Goal: Information Seeking & Learning: Check status

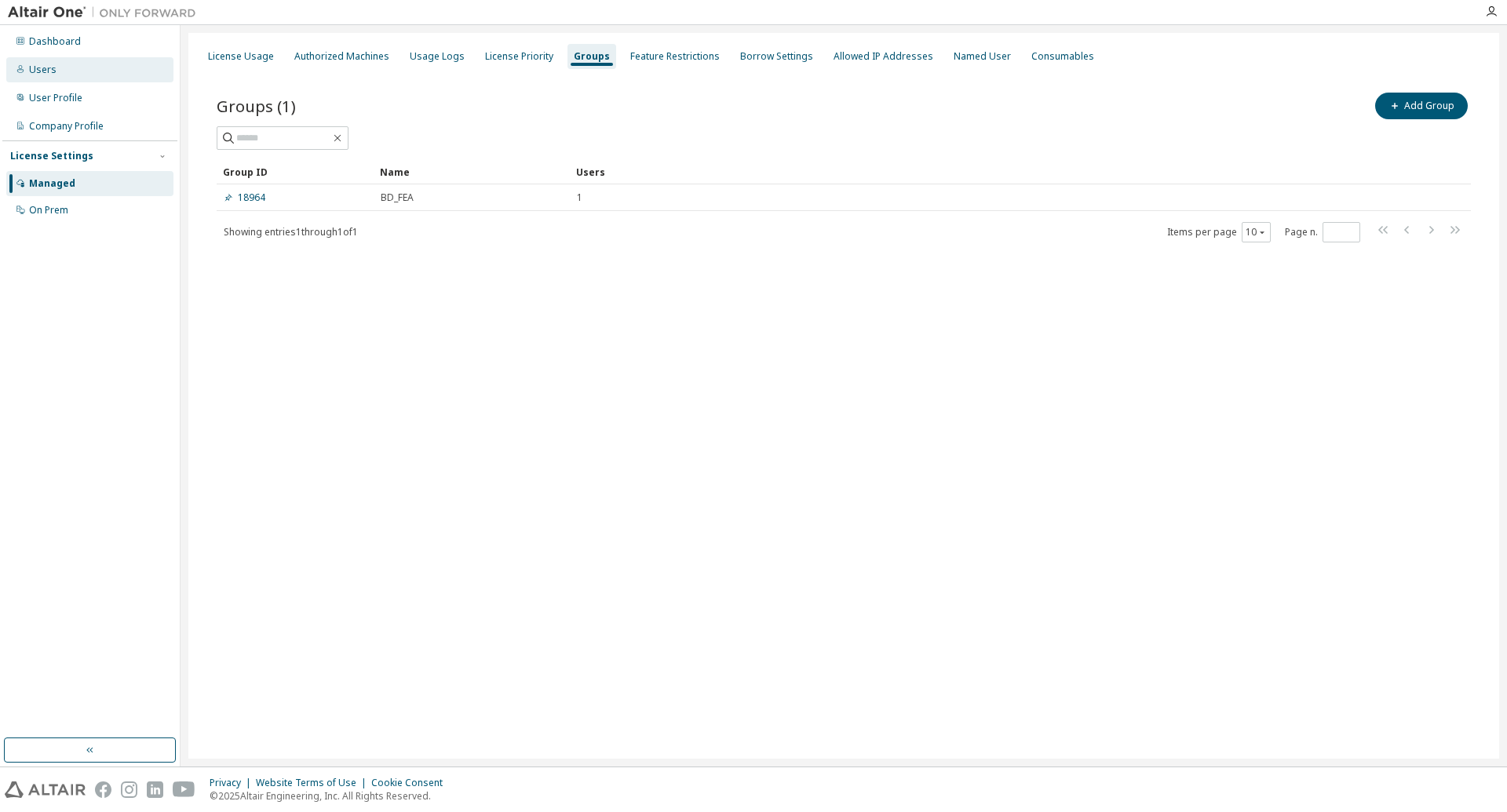
click at [54, 70] on div "Users" at bounding box center [90, 70] width 167 height 25
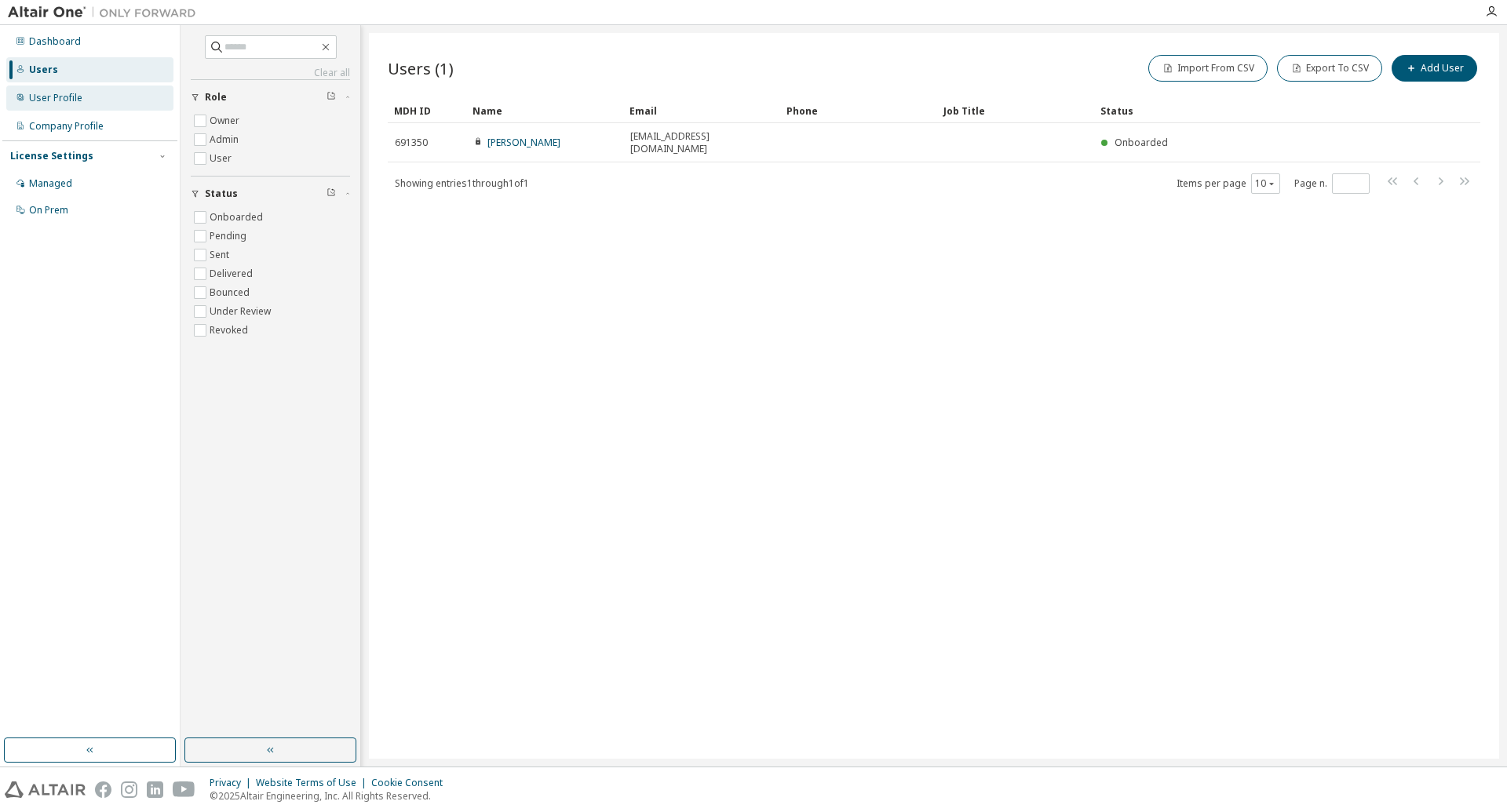
click at [45, 104] on div "User Profile" at bounding box center [56, 98] width 53 height 12
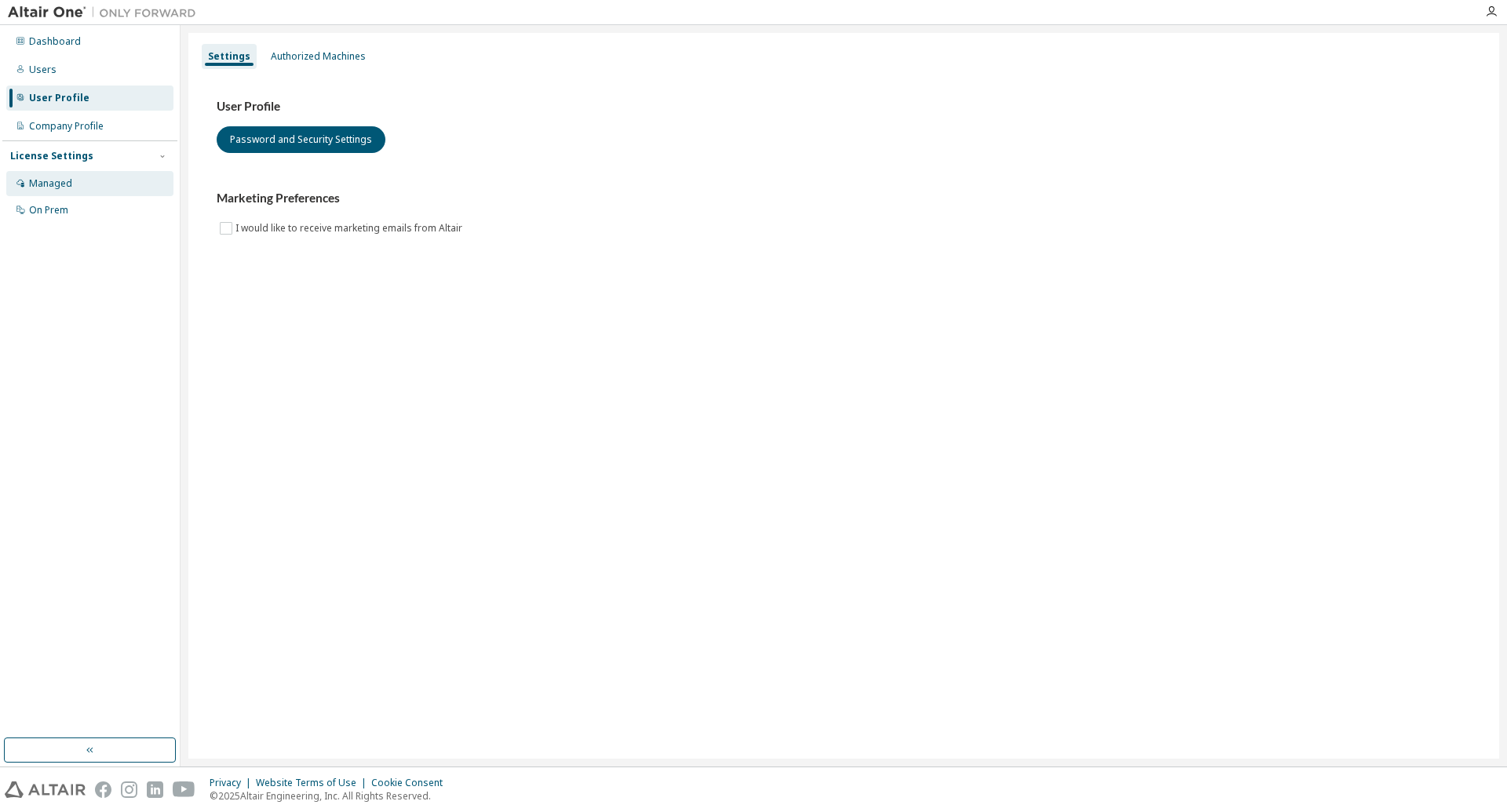
click at [67, 181] on div "Managed" at bounding box center [51, 184] width 43 height 12
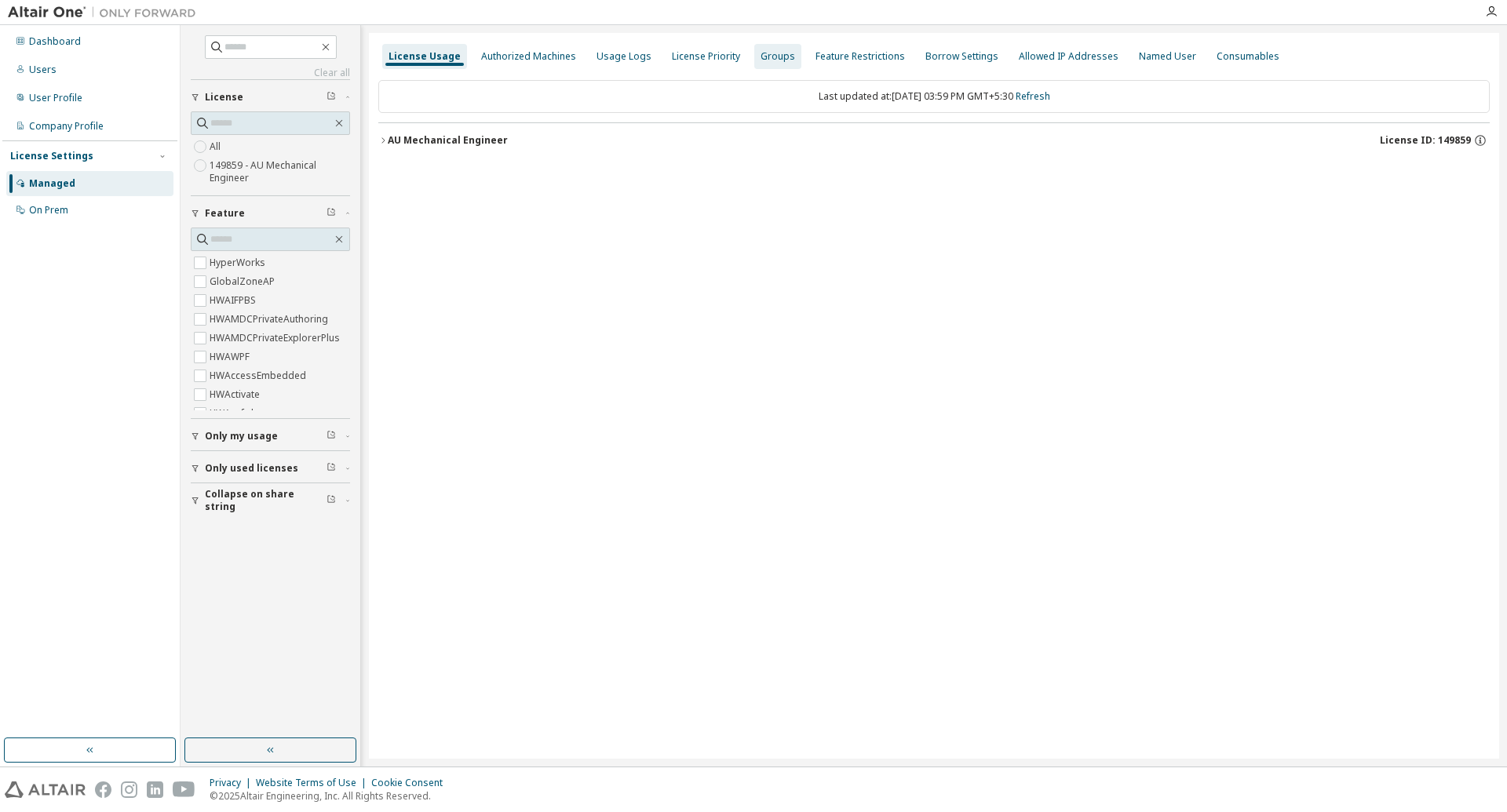
click at [764, 62] on div "Groups" at bounding box center [777, 57] width 35 height 12
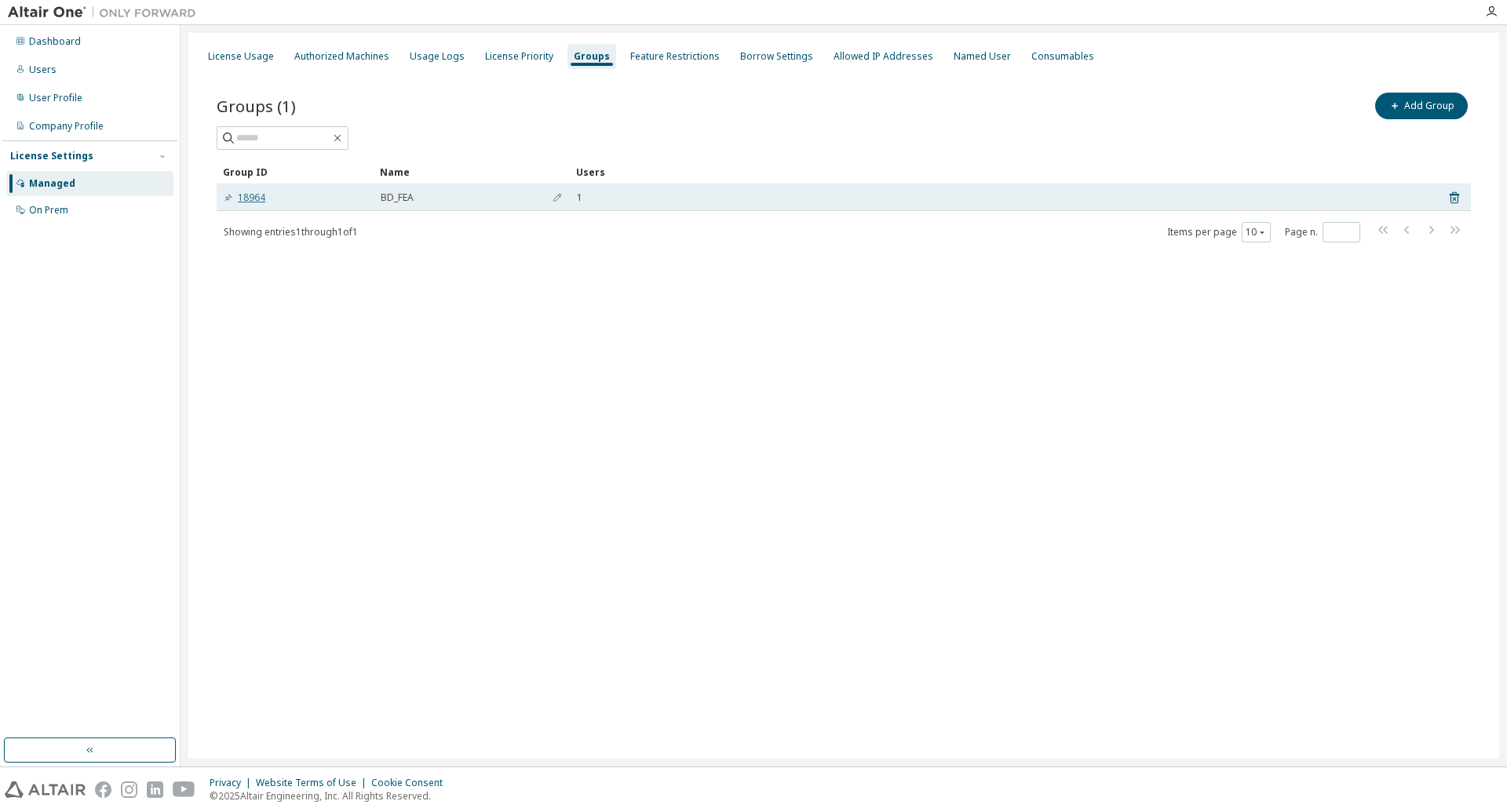
click at [254, 198] on link "18964" at bounding box center [244, 198] width 42 height 12
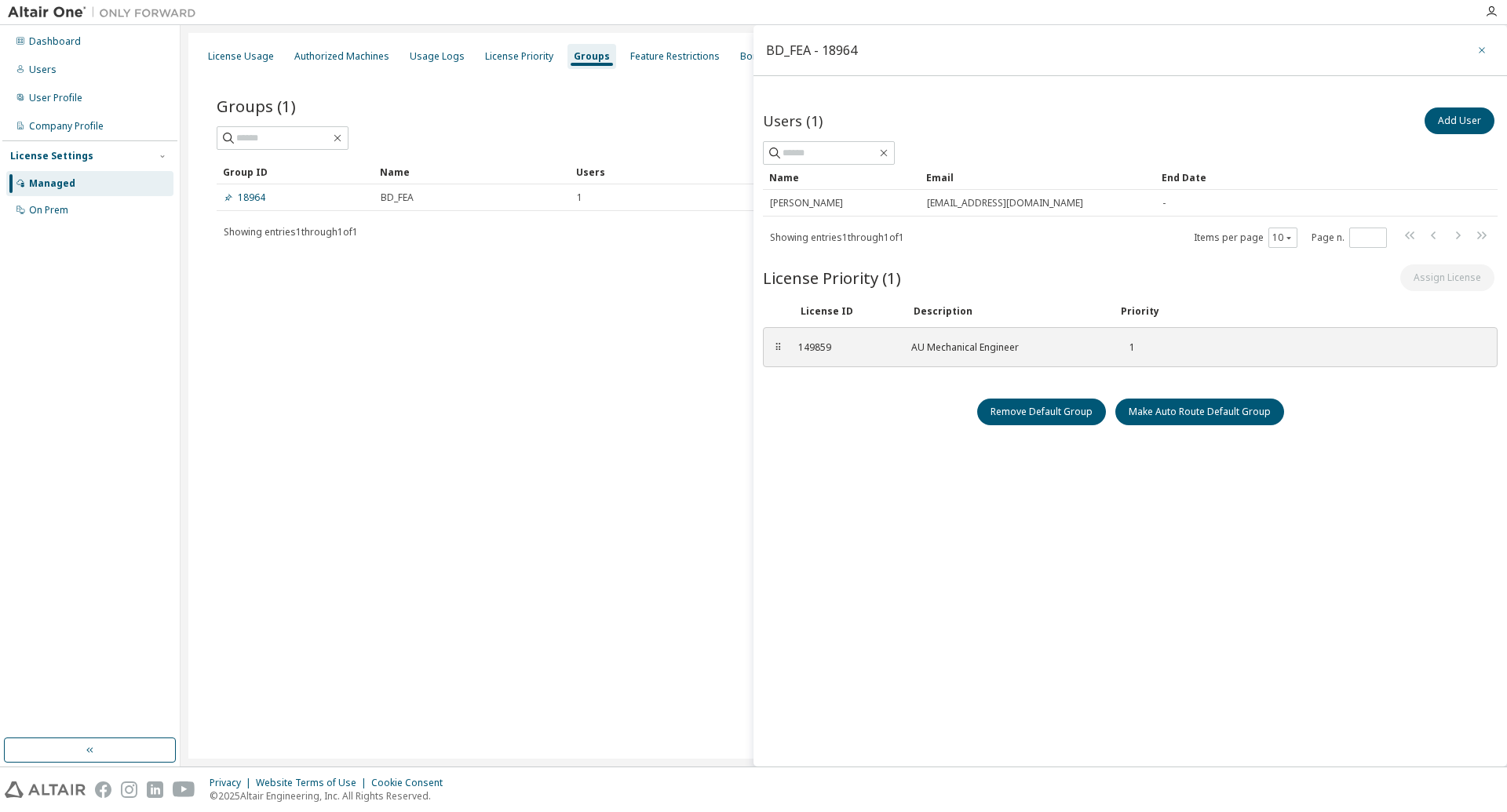
click at [1484, 49] on icon "button" at bounding box center [1481, 51] width 11 height 12
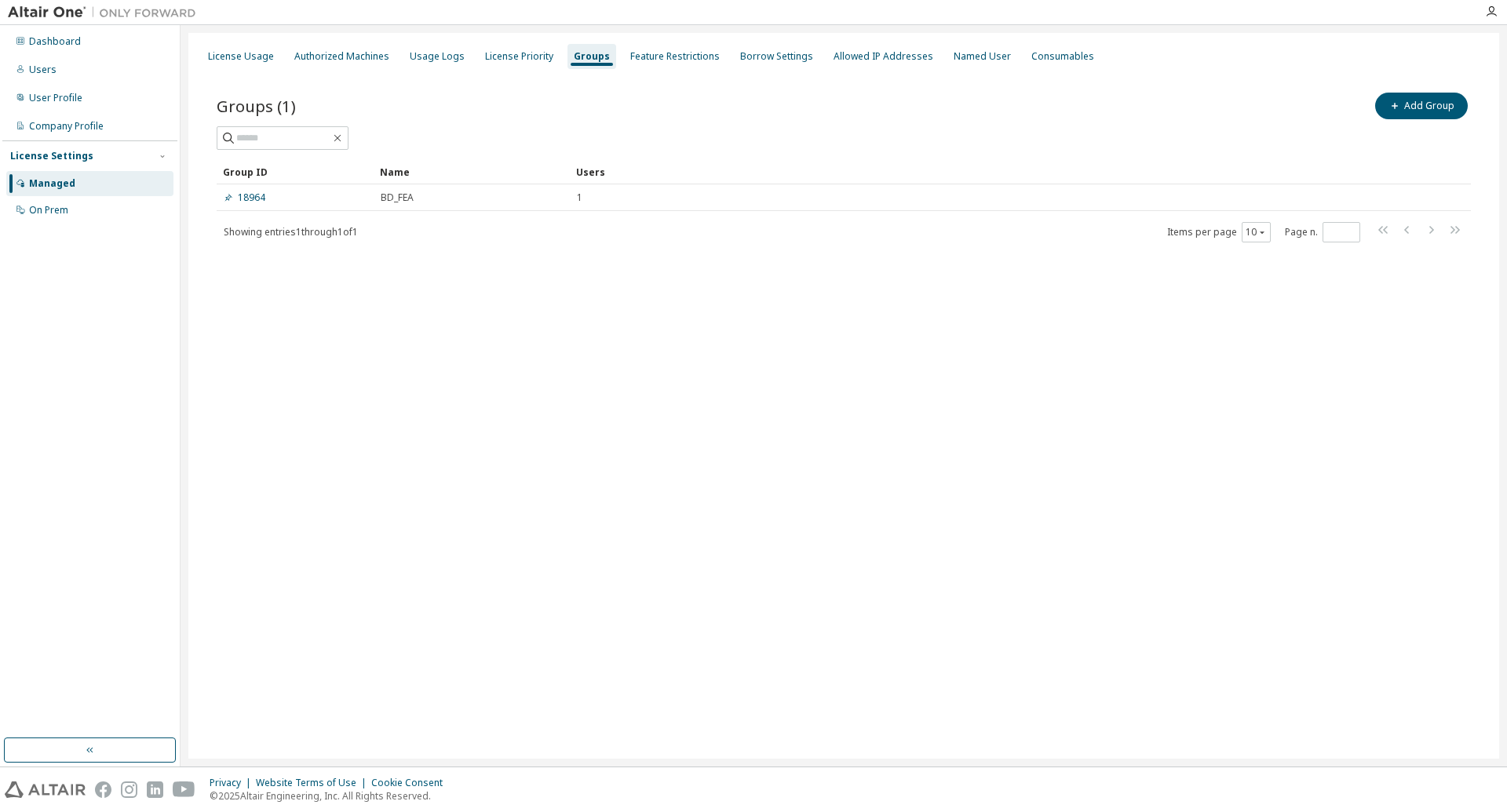
click at [672, 463] on div "License Usage Authorized Machines Usage Logs License Priority Groups Feature Re…" at bounding box center [843, 396] width 1311 height 726
click at [44, 65] on div "Users" at bounding box center [43, 70] width 28 height 12
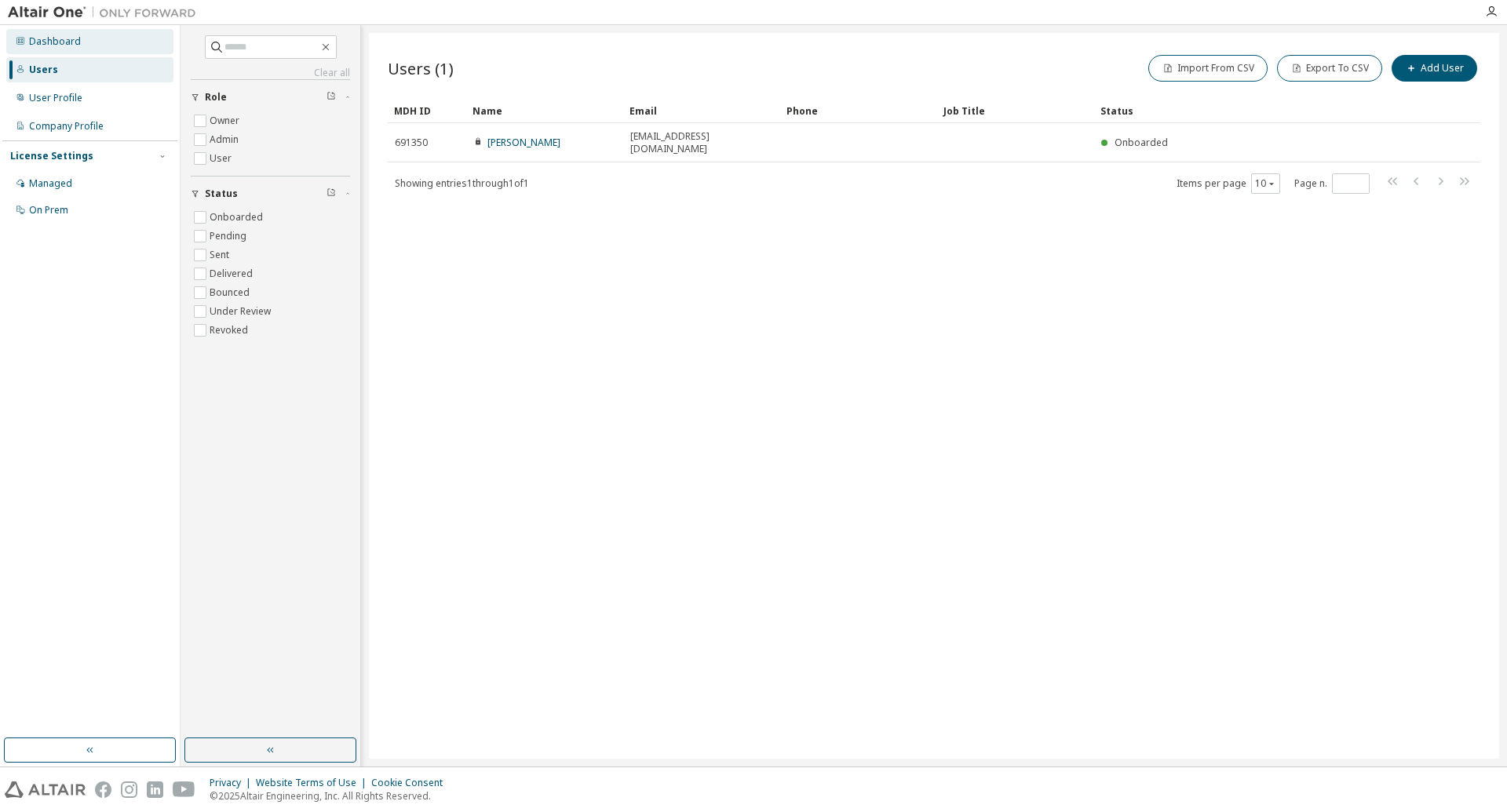
click at [79, 49] on div "Dashboard" at bounding box center [90, 42] width 167 height 25
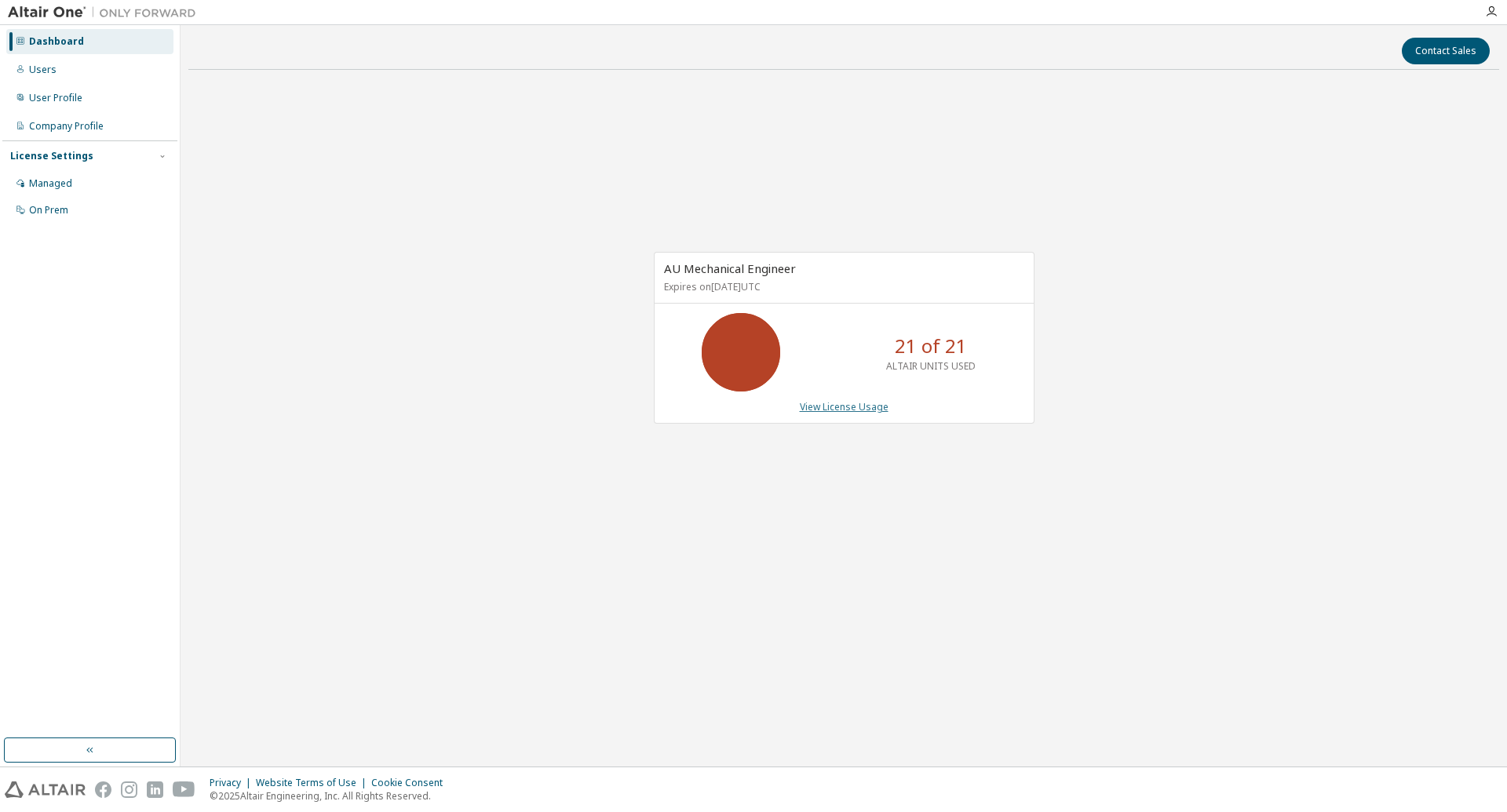
click at [868, 405] on link "View License Usage" at bounding box center [844, 406] width 89 height 13
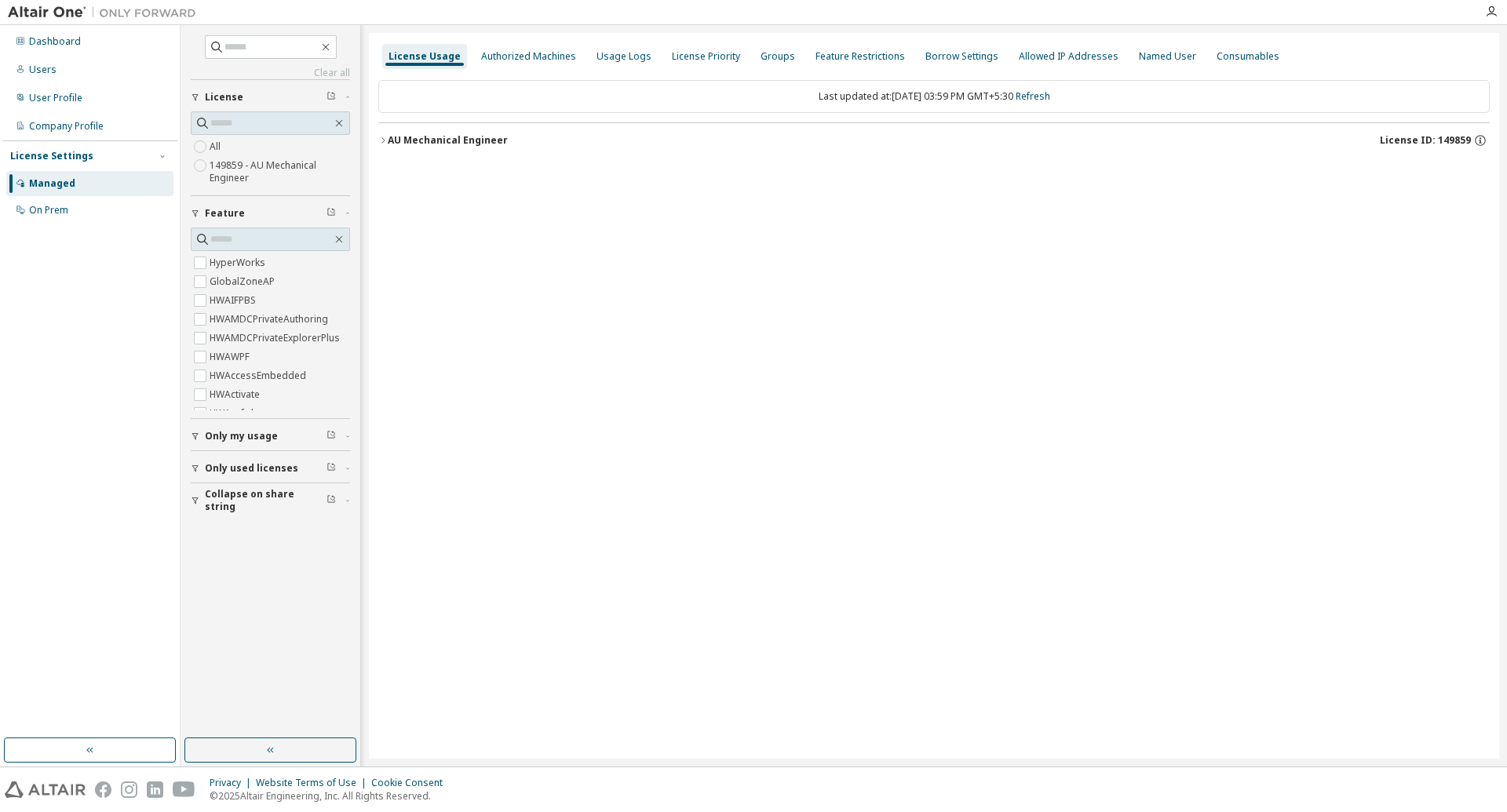
click at [383, 146] on button "AU Mechanical Engineer License ID: 149859" at bounding box center [934, 140] width 1111 height 35
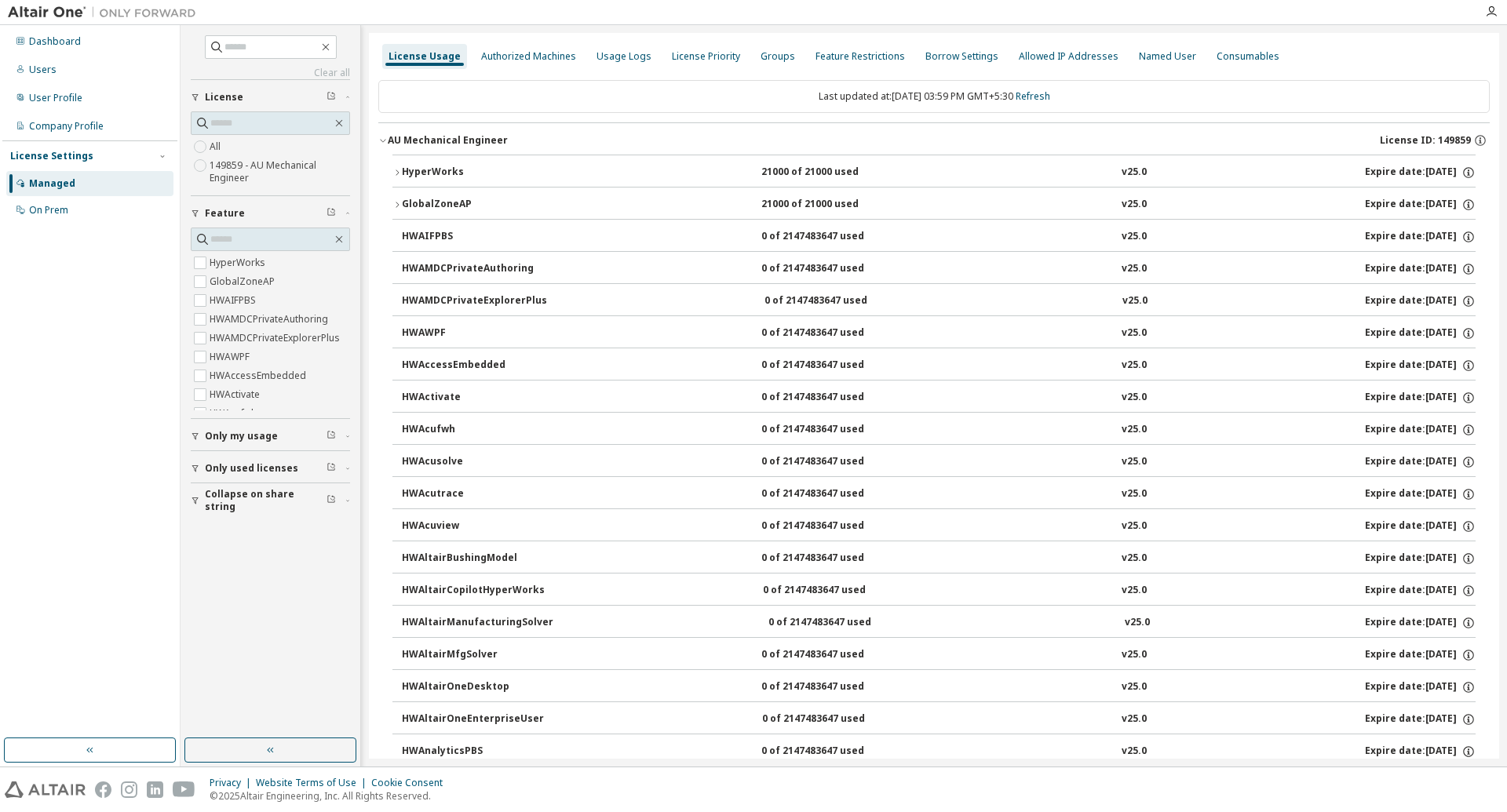
click at [383, 142] on icon "button" at bounding box center [383, 141] width 5 height 4
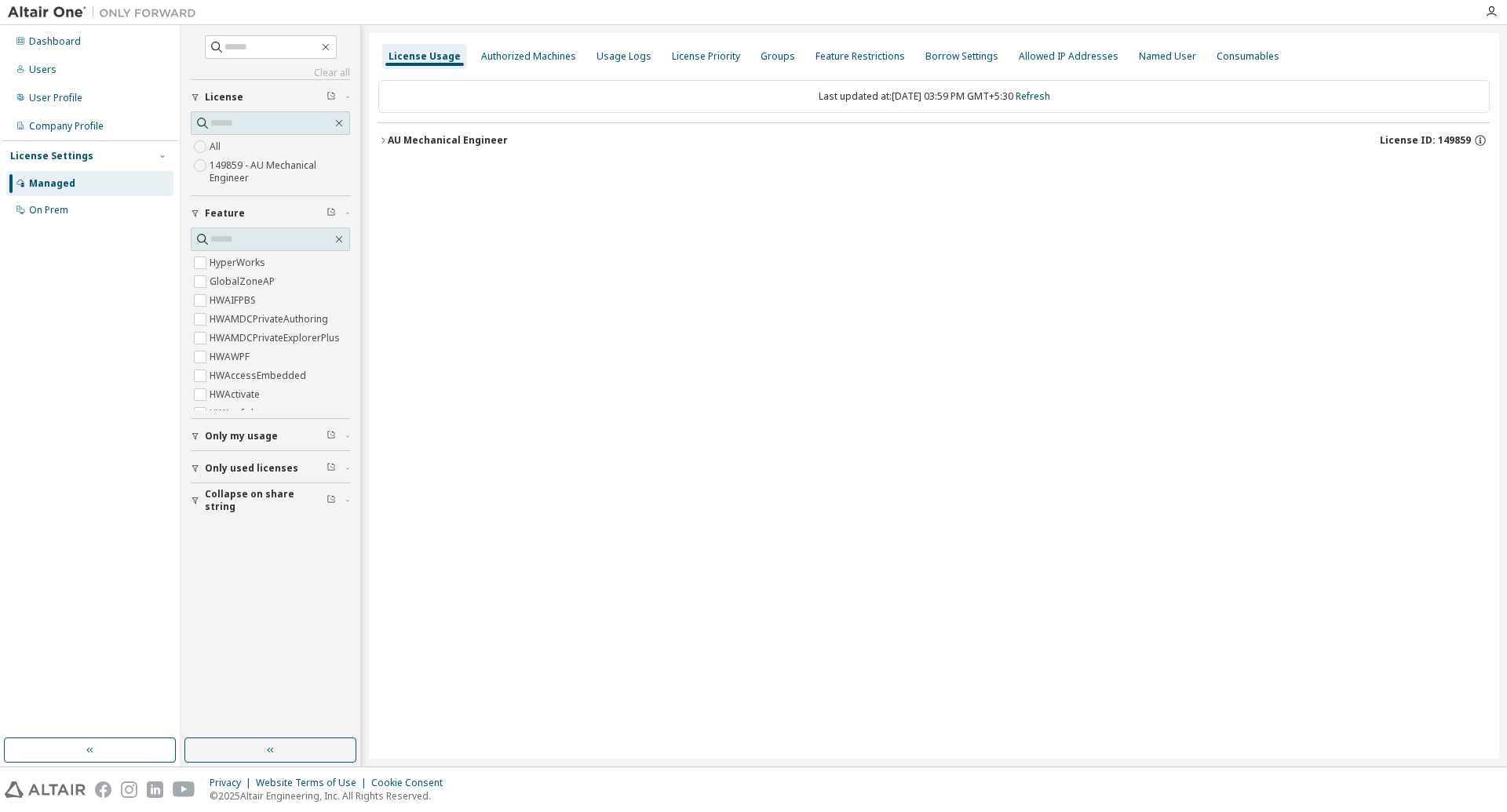
click at [383, 142] on icon "button" at bounding box center [383, 140] width 4 height 5
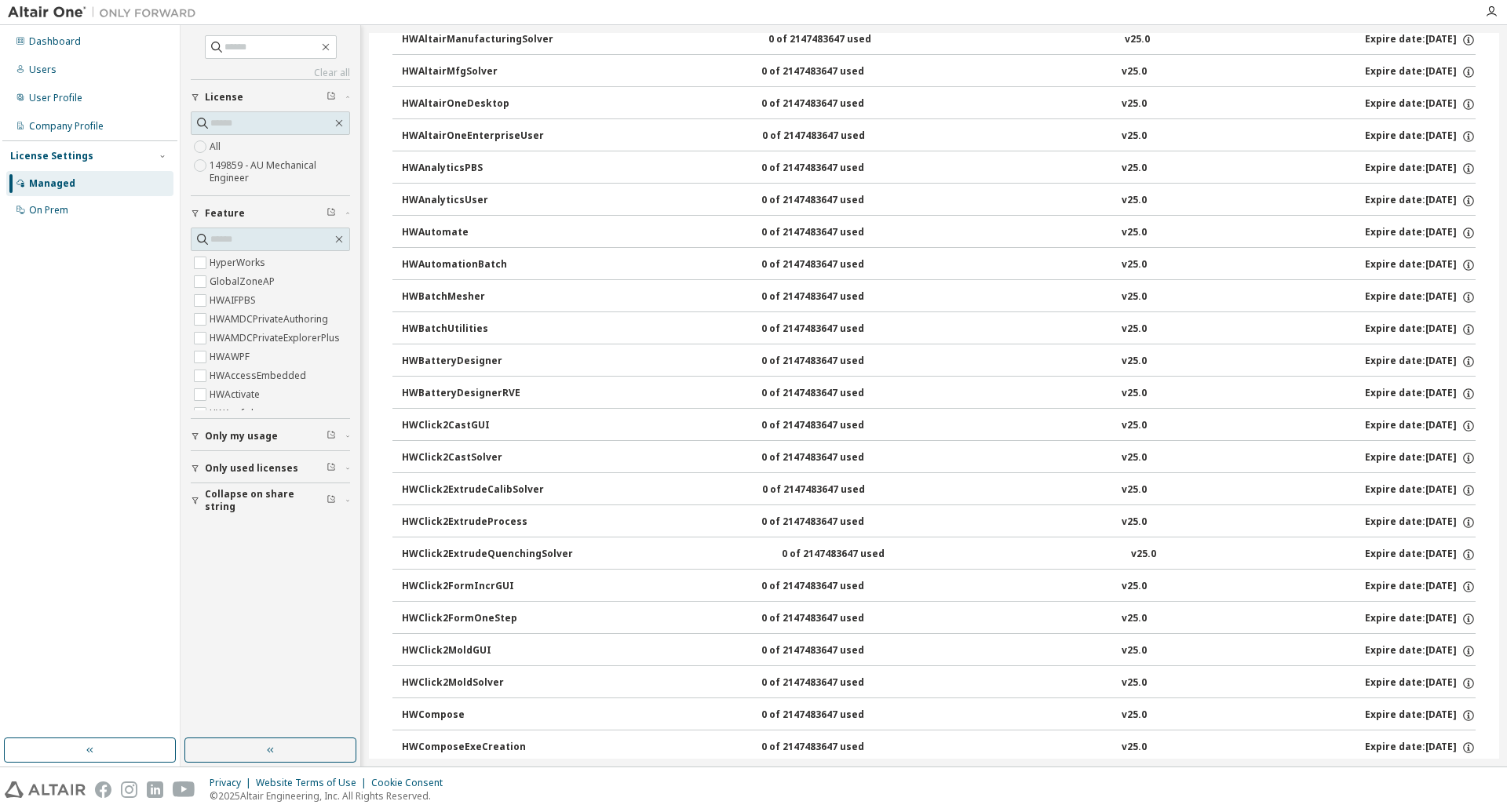
scroll to position [480, 0]
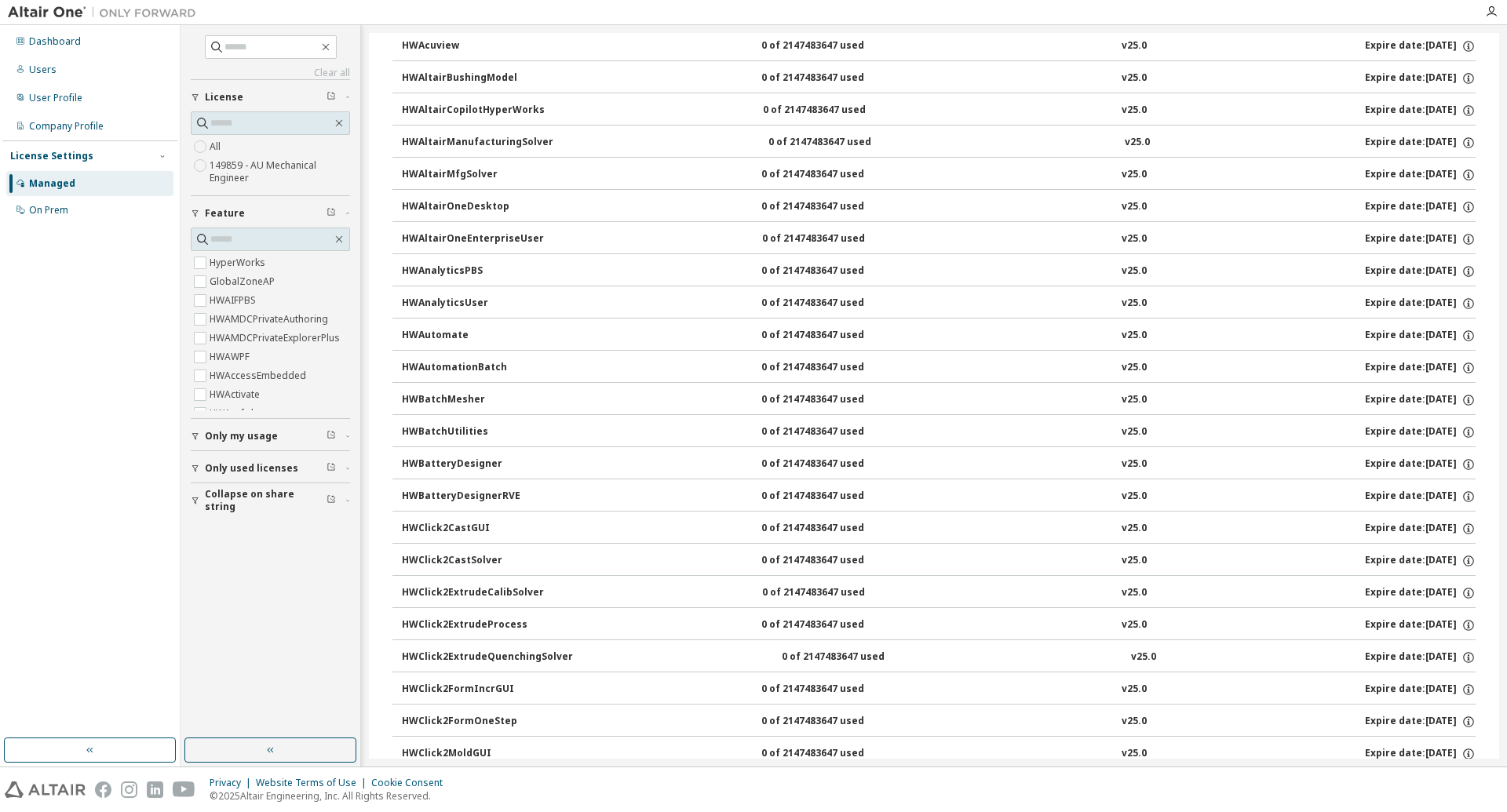
click at [238, 442] on span "Only my usage" at bounding box center [241, 437] width 73 height 12
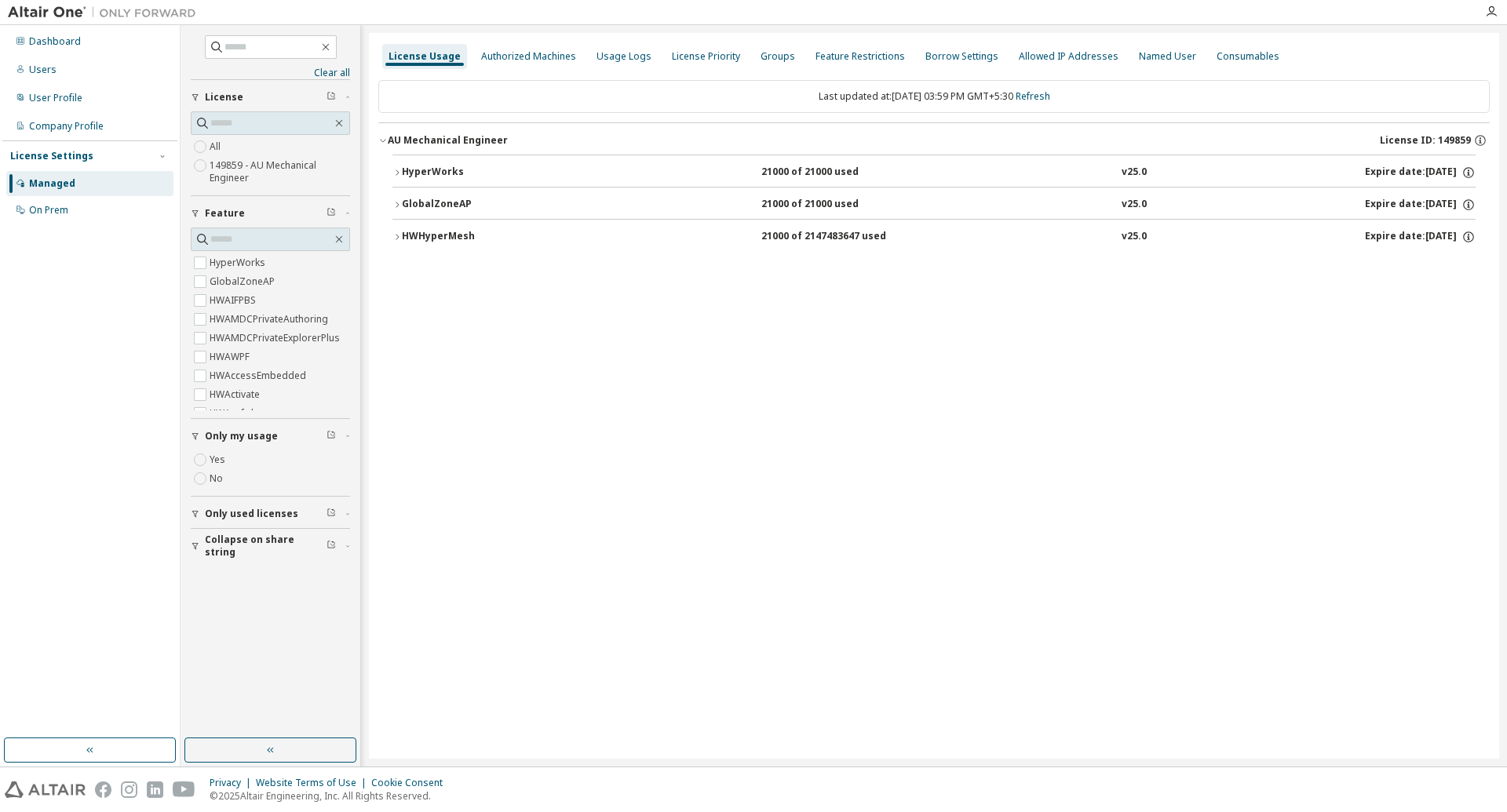
click at [241, 512] on span "Only used licenses" at bounding box center [251, 514] width 93 height 12
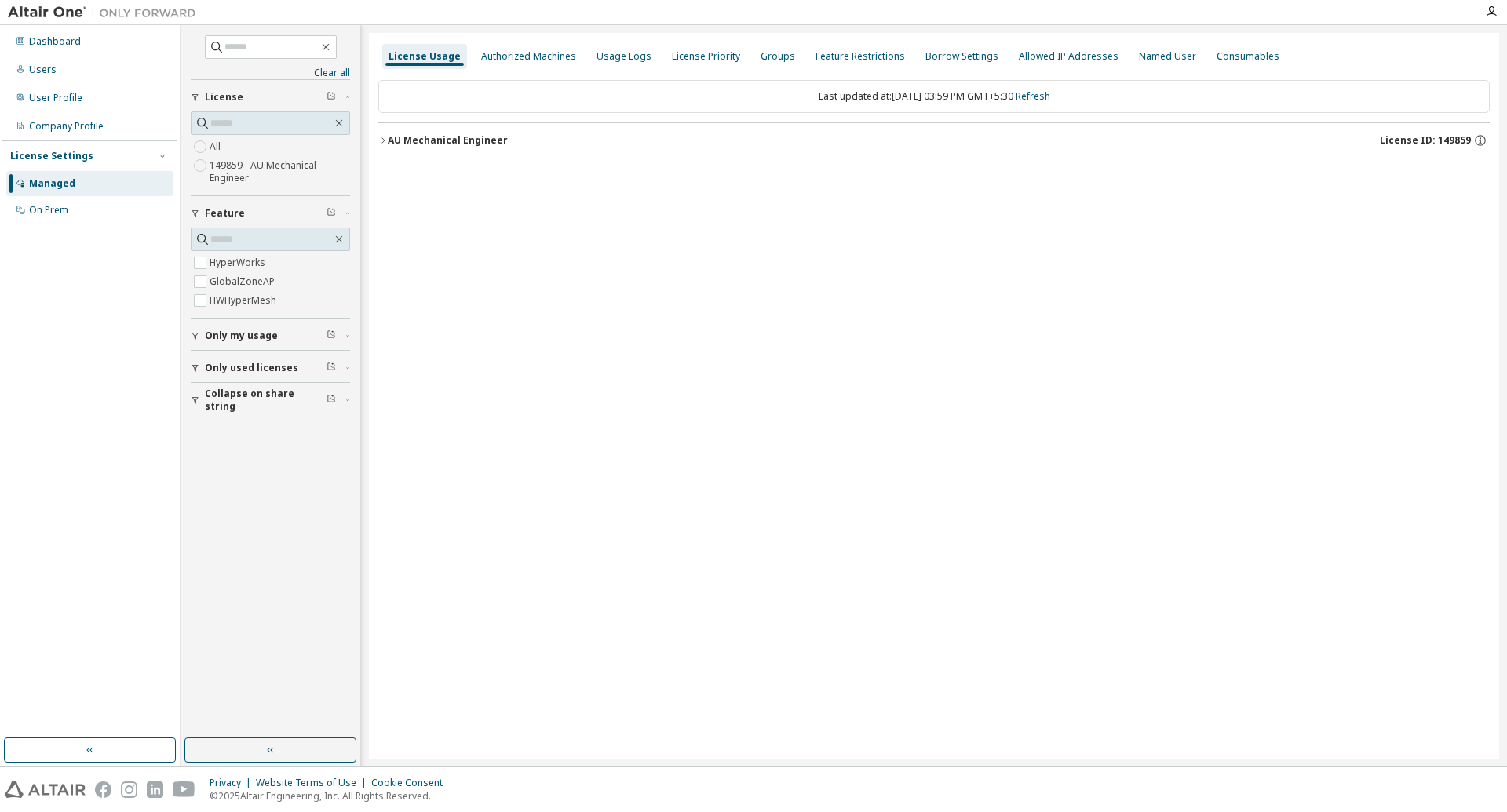
click at [387, 143] on icon "button" at bounding box center [383, 140] width 10 height 10
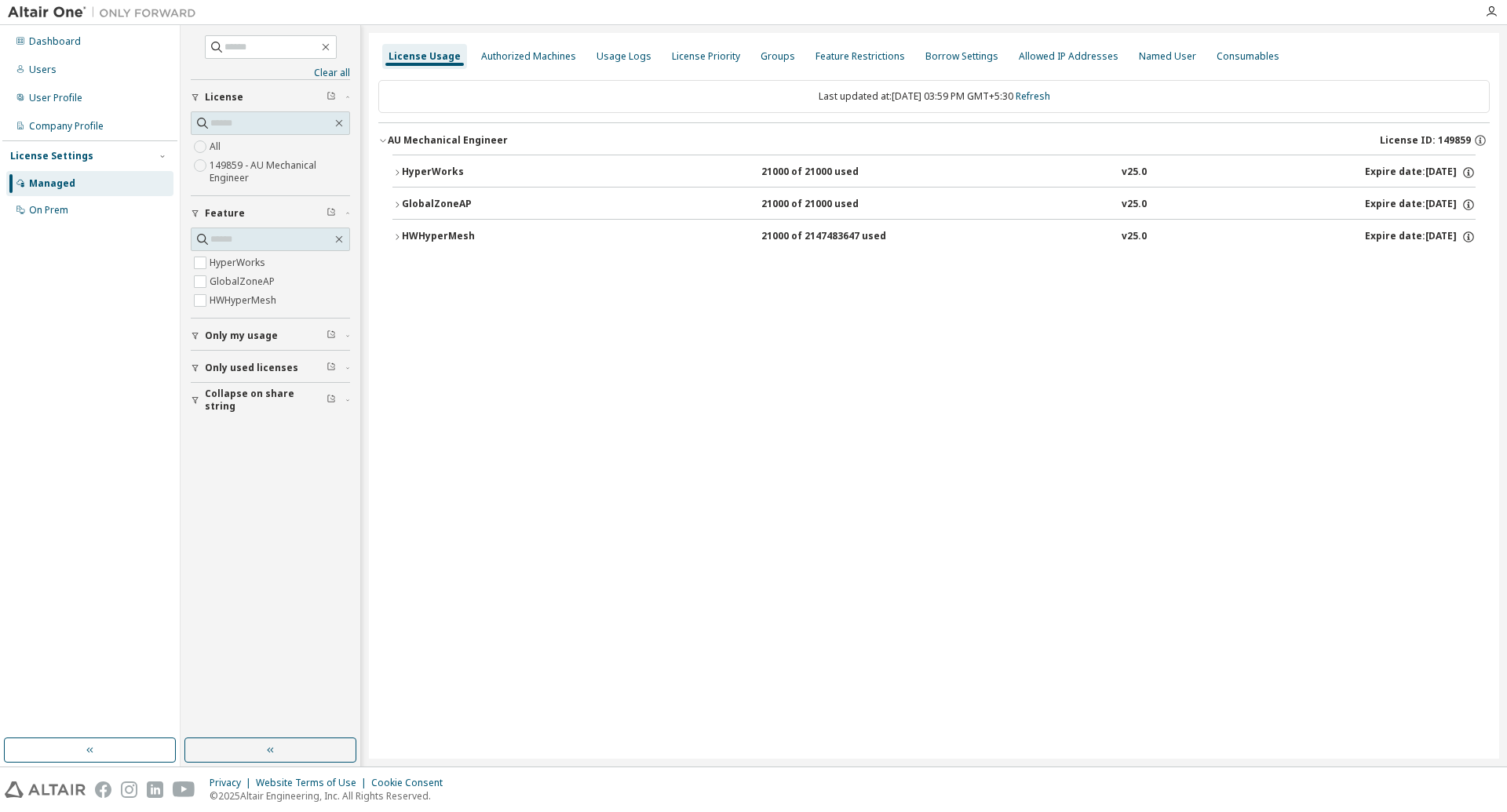
click at [274, 402] on span "Collapse on share string" at bounding box center [265, 400] width 122 height 25
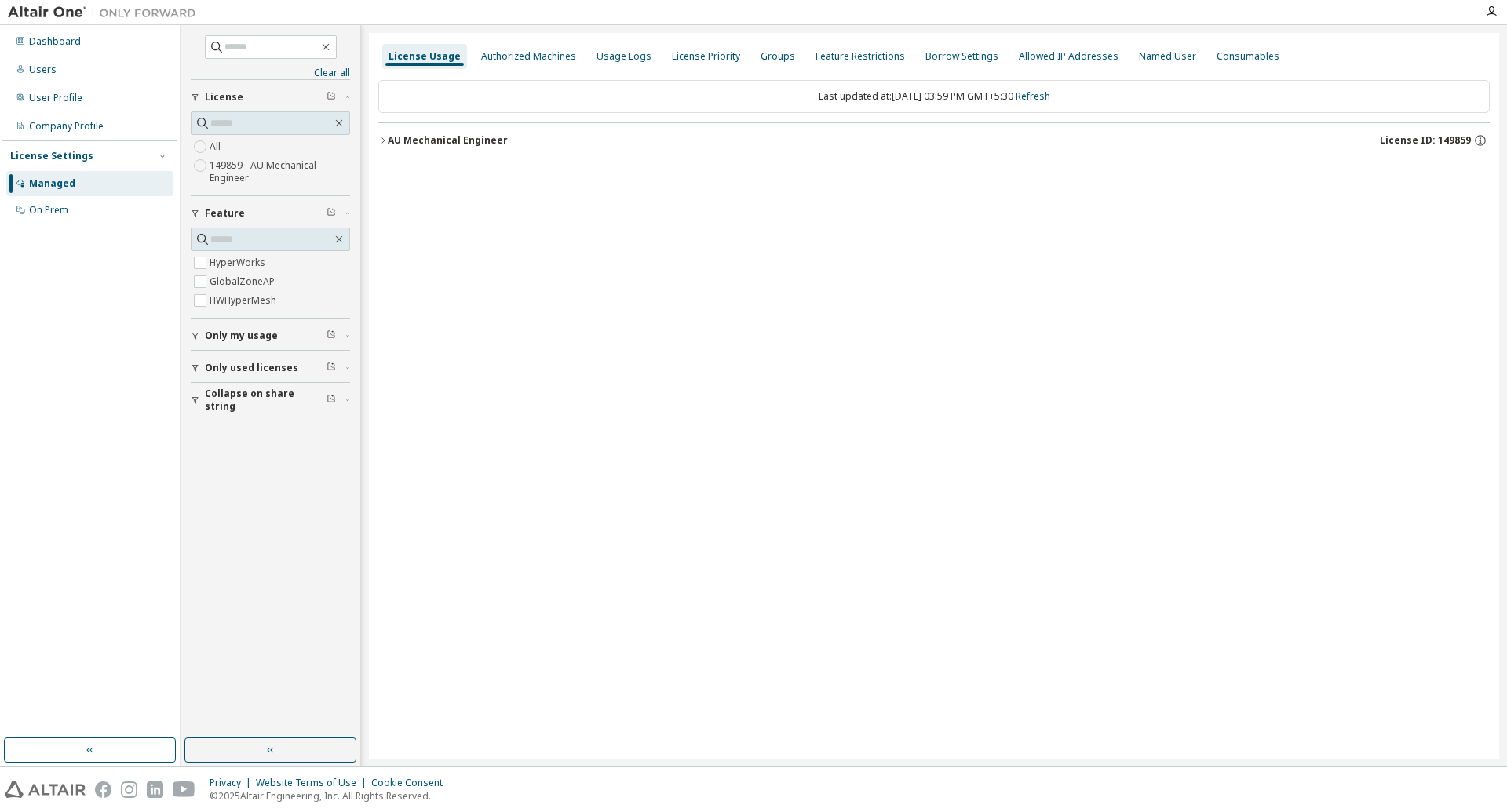
click at [469, 398] on div "License Usage Authorized Machines Usage Logs License Priority Groups Feature Re…" at bounding box center [934, 396] width 1130 height 726
click at [234, 374] on span "Only used licenses" at bounding box center [251, 368] width 93 height 12
click at [383, 140] on icon "button" at bounding box center [383, 140] width 10 height 10
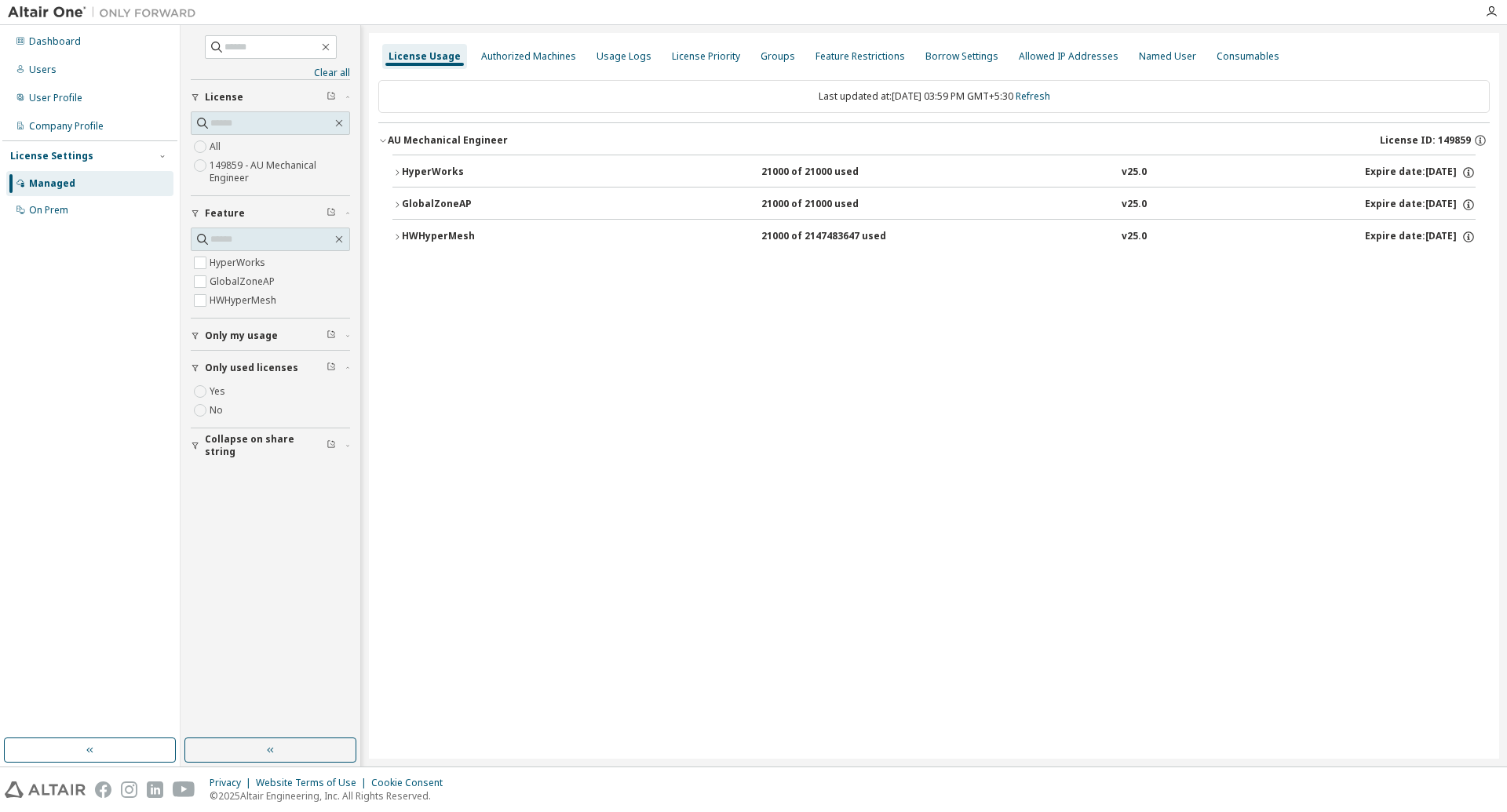
click at [397, 169] on icon "button" at bounding box center [397, 172] width 10 height 10
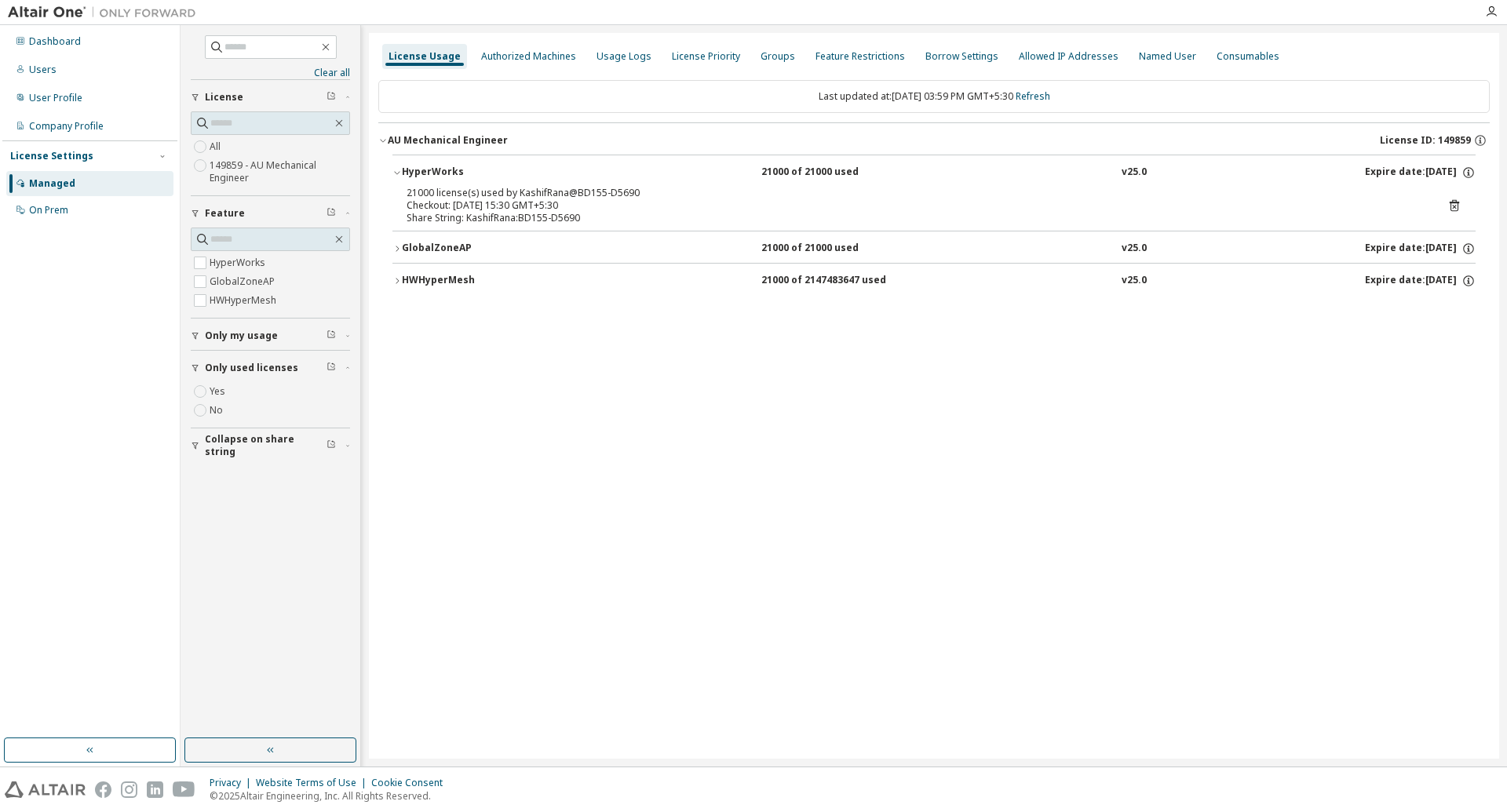
click at [401, 169] on icon "button" at bounding box center [397, 172] width 10 height 10
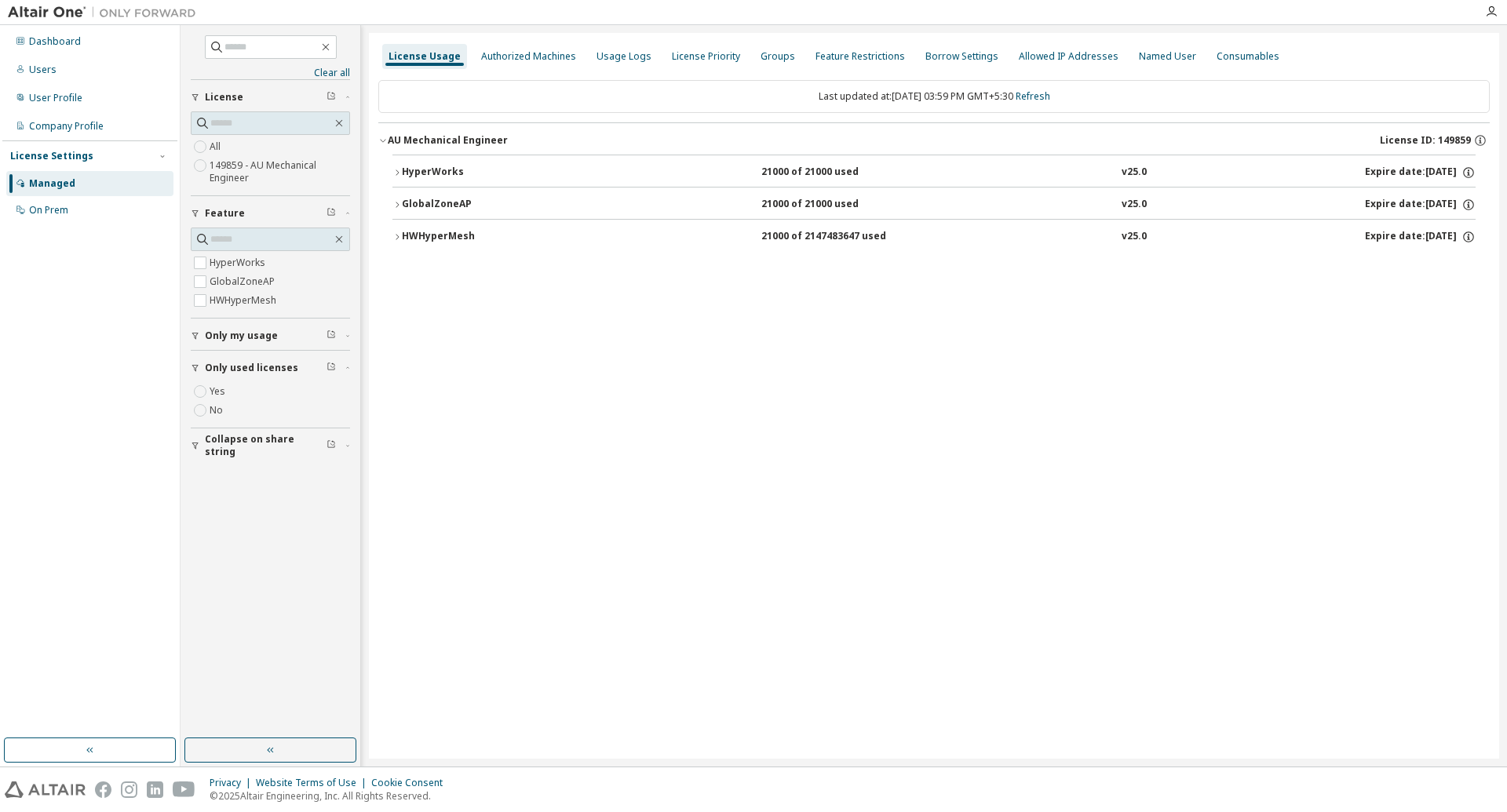
click at [402, 234] on div "HWHyperMesh" at bounding box center [472, 237] width 141 height 14
click at [878, 446] on div "License Usage Authorized Machines Usage Logs License Priority Groups Feature Re…" at bounding box center [934, 396] width 1130 height 726
drag, startPoint x: 453, startPoint y: 268, endPoint x: 577, endPoint y: 268, distance: 124.0
click at [577, 268] on div "Checkout: [DATE] 15:30 GMT+5:30" at bounding box center [915, 270] width 1017 height 12
drag, startPoint x: 465, startPoint y: 282, endPoint x: 770, endPoint y: 282, distance: 305.0
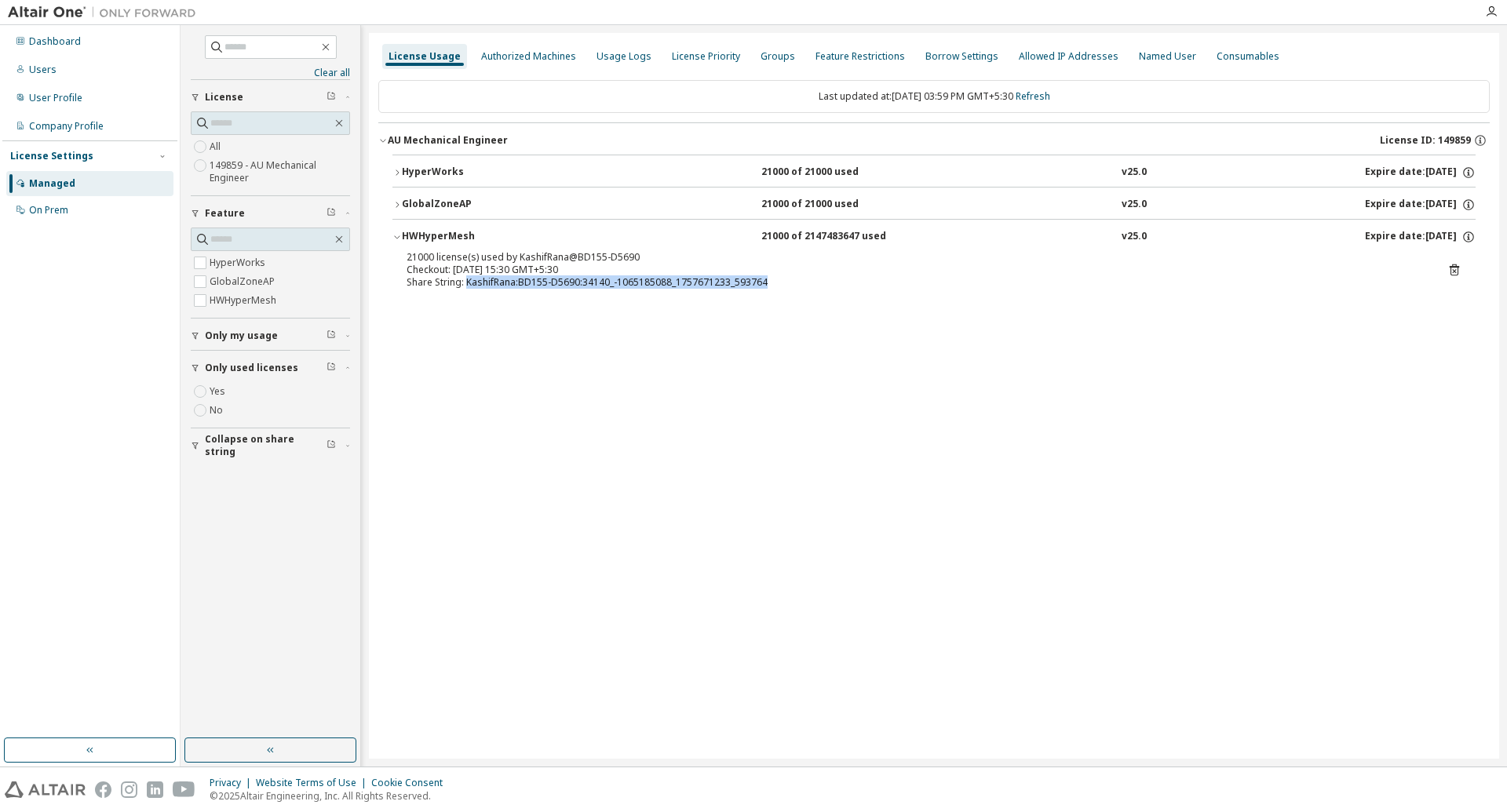
click at [770, 282] on div "Share String: KashifRana:BD155-D5690:34140_-1065185088_1757671233_593764" at bounding box center [915, 282] width 1017 height 12
click at [831, 309] on div "Last updated at: [DATE] 03:59 PM GMT+5:30 Refresh AU Mechanical Engineer Licens…" at bounding box center [934, 193] width 1111 height 243
click at [397, 174] on icon "button" at bounding box center [398, 172] width 4 height 5
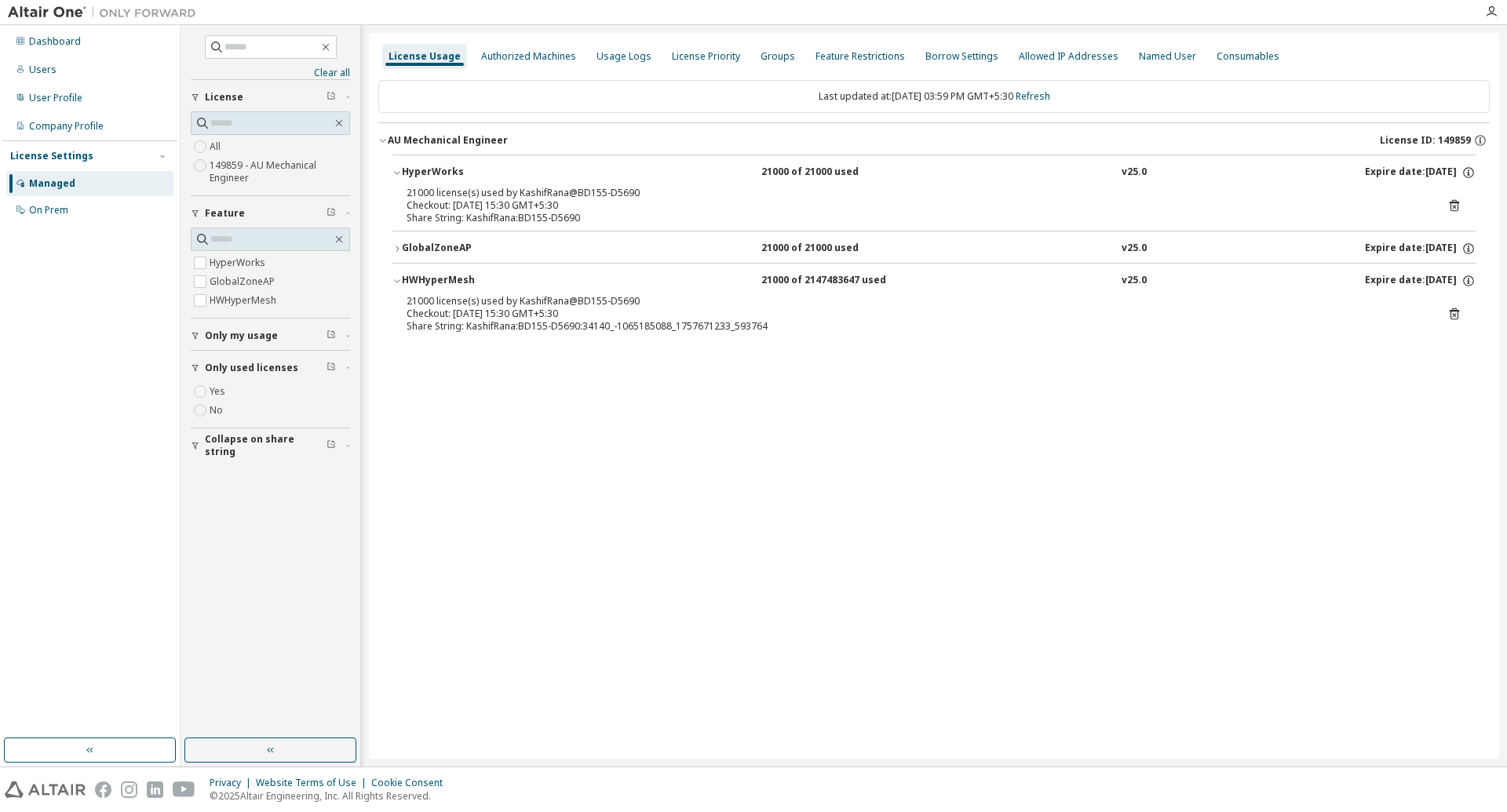
click at [201, 450] on div "button" at bounding box center [198, 445] width 14 height 10
click at [256, 489] on div "Yes No" at bounding box center [271, 478] width 160 height 37
click at [333, 448] on icon "button" at bounding box center [332, 445] width 7 height 7
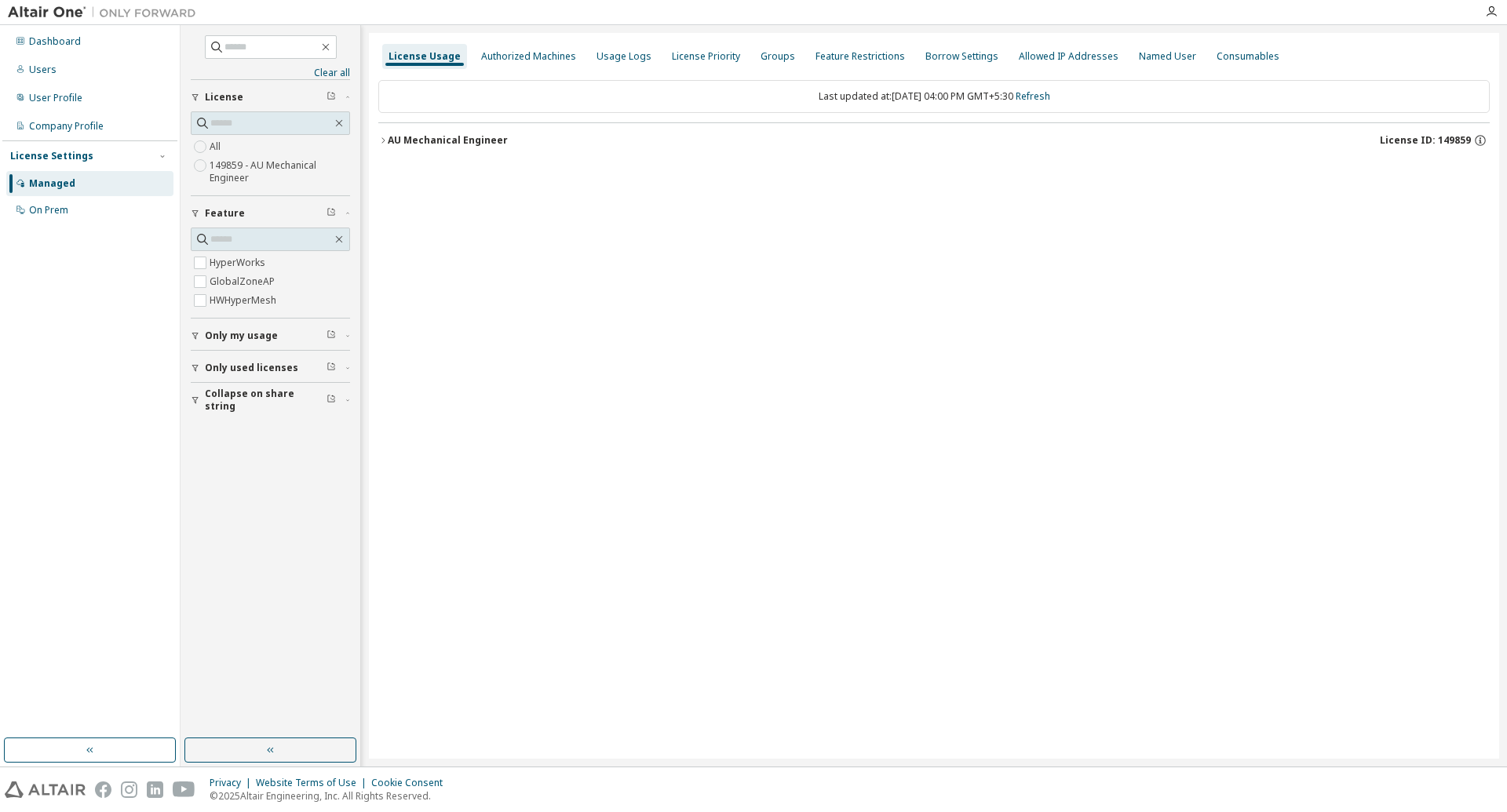
click at [386, 137] on icon "button" at bounding box center [383, 140] width 10 height 10
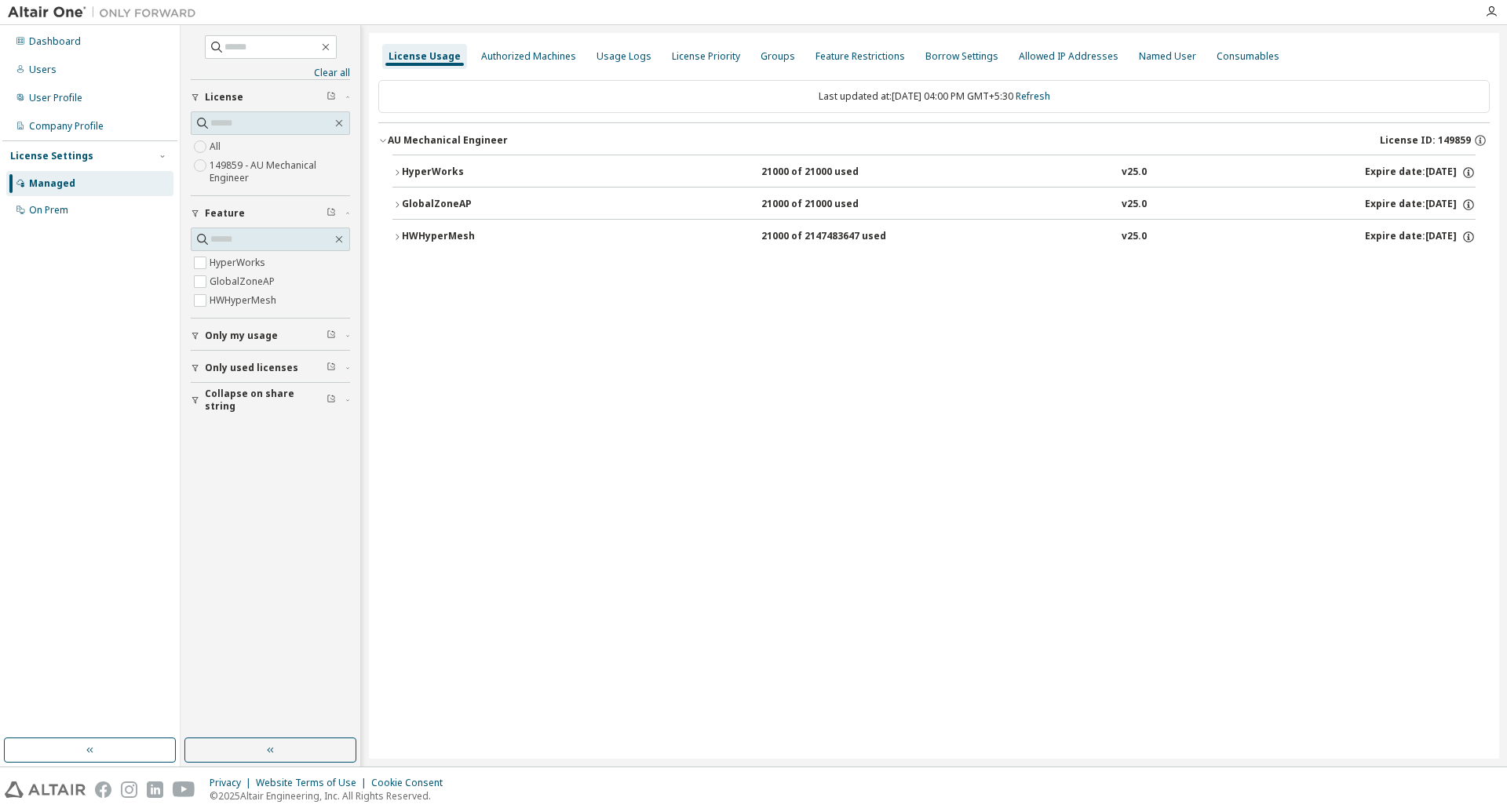
click at [395, 240] on icon "button" at bounding box center [397, 237] width 10 height 10
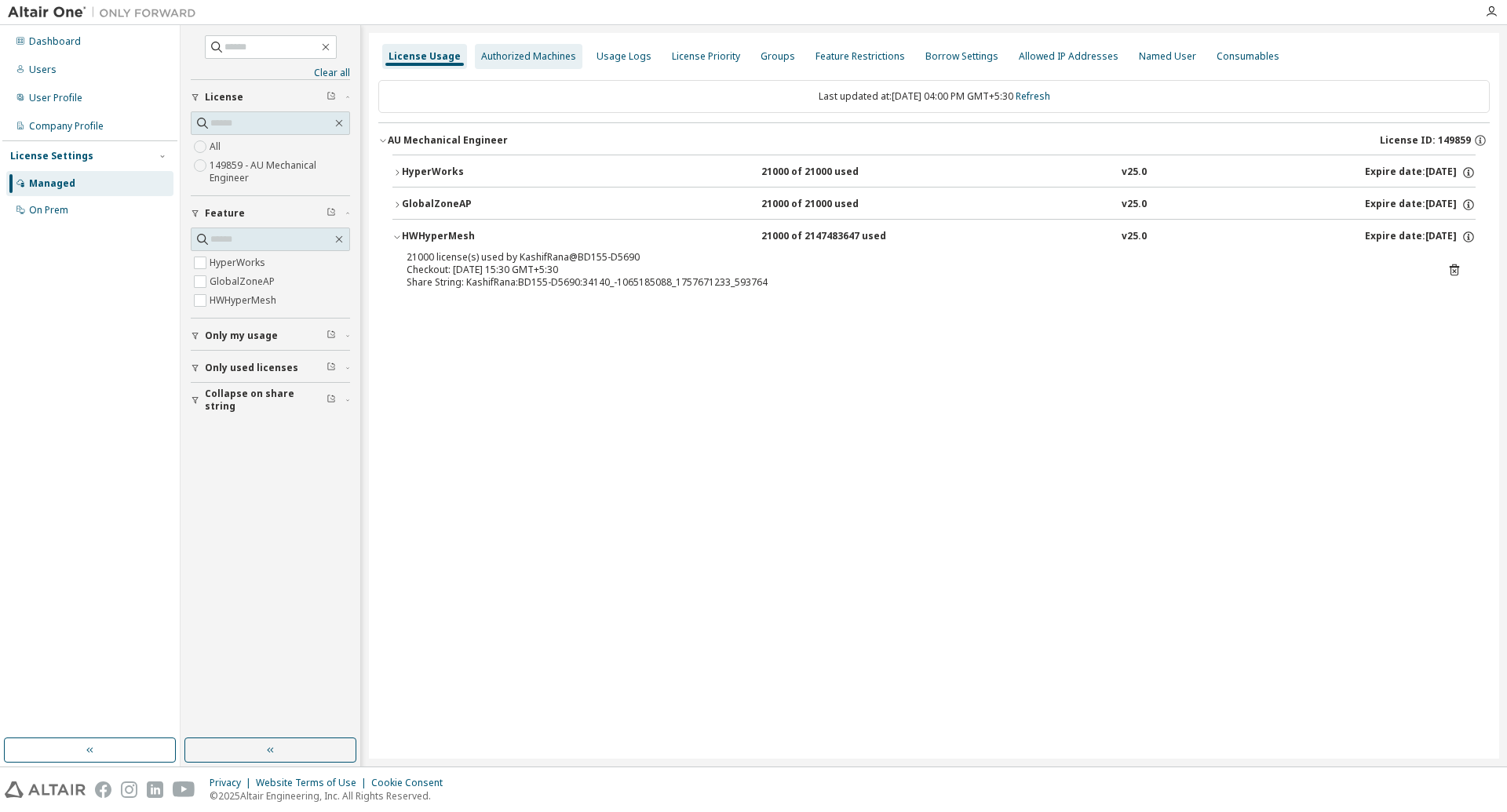
click at [517, 51] on div "Authorized Machines" at bounding box center [528, 57] width 95 height 12
